Goal: Information Seeking & Learning: Learn about a topic

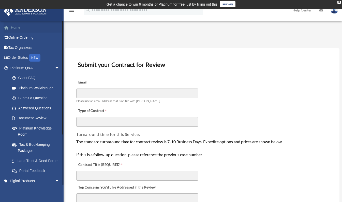
click at [21, 29] on link "Home" at bounding box center [36, 27] width 64 height 10
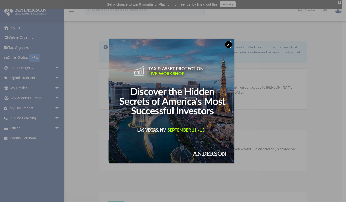
click at [230, 43] on button "x" at bounding box center [229, 45] width 8 height 8
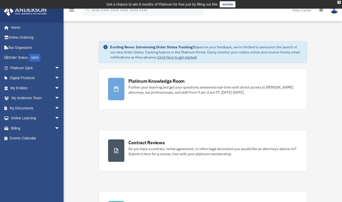
click at [28, 48] on link "Tax Organizers" at bounding box center [36, 47] width 64 height 10
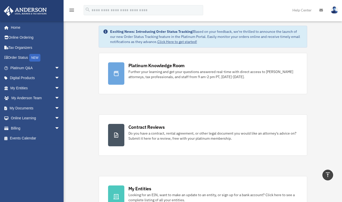
scroll to position [15, 0]
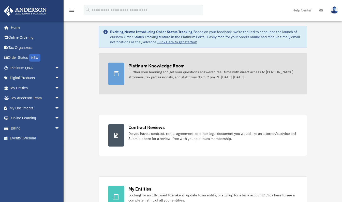
click at [130, 74] on div "Further your learning and get your questions answered real-time with direct acc…" at bounding box center [212, 74] width 169 height 10
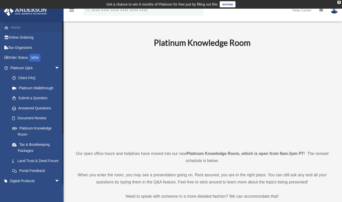
click at [19, 28] on link "Home" at bounding box center [36, 27] width 64 height 10
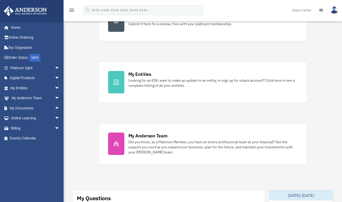
scroll to position [128, 0]
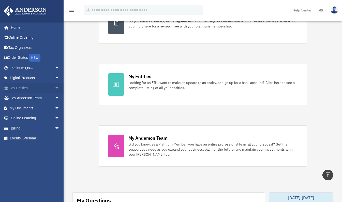
click at [55, 89] on span "arrow_drop_down" at bounding box center [60, 88] width 10 height 10
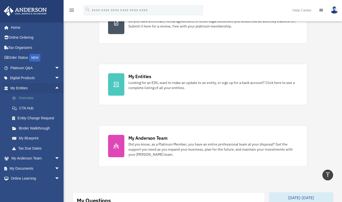
click at [34, 102] on link "Overview" at bounding box center [37, 98] width 60 height 10
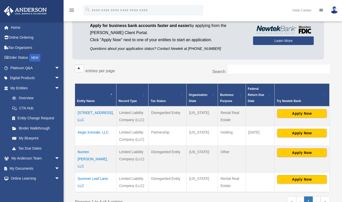
scroll to position [51, 0]
click at [19, 28] on link "Home" at bounding box center [36, 27] width 64 height 10
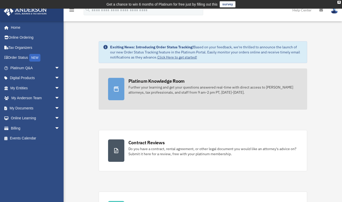
click at [115, 83] on div at bounding box center [116, 89] width 16 height 22
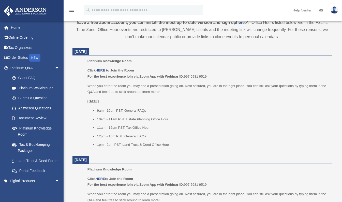
scroll to position [199, 0]
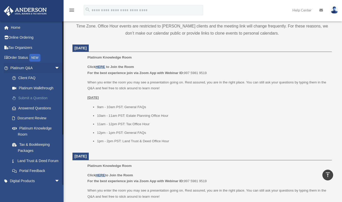
click at [51, 101] on link "Submit a Question" at bounding box center [37, 98] width 60 height 10
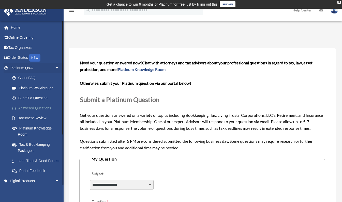
click at [45, 108] on link "Answered Questions" at bounding box center [37, 108] width 60 height 10
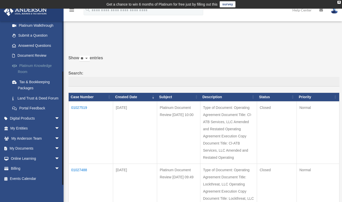
scroll to position [68, 0]
click at [55, 147] on span "arrow_drop_down" at bounding box center [60, 148] width 10 height 10
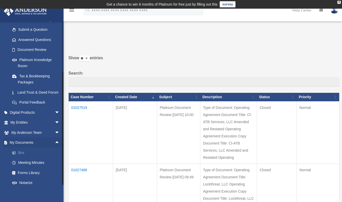
click at [29, 158] on link "Box" at bounding box center [37, 152] width 60 height 10
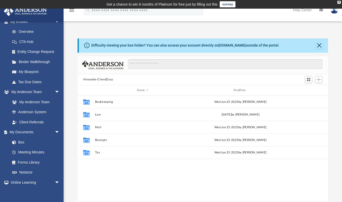
scroll to position [66, 0]
